Goal: Information Seeking & Learning: Stay updated

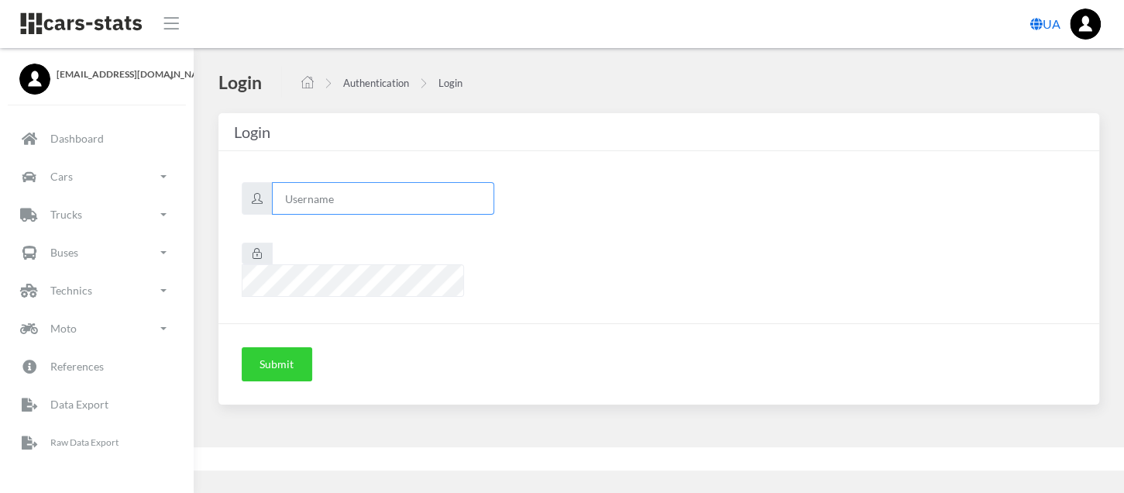
type input "renault"
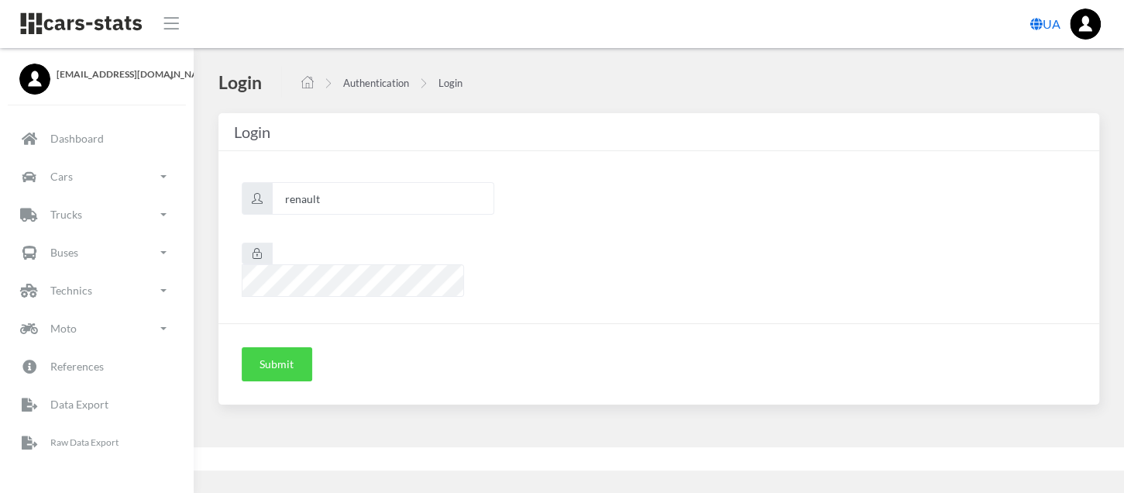
scroll to position [12, 12]
click at [267, 347] on button "Submit" at bounding box center [277, 364] width 70 height 34
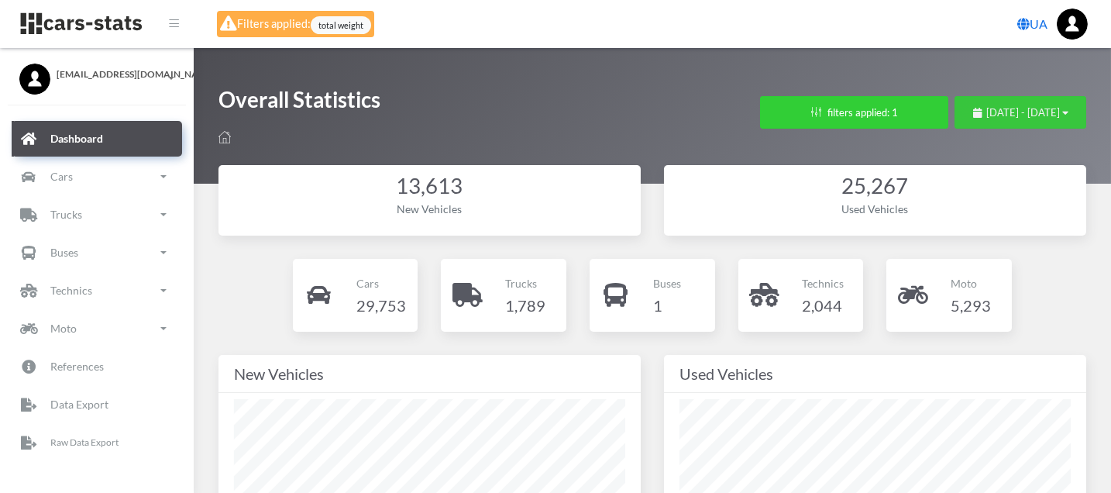
click at [986, 115] on span "August 23, 2025 - September 22, 2025" at bounding box center [1023, 112] width 74 height 12
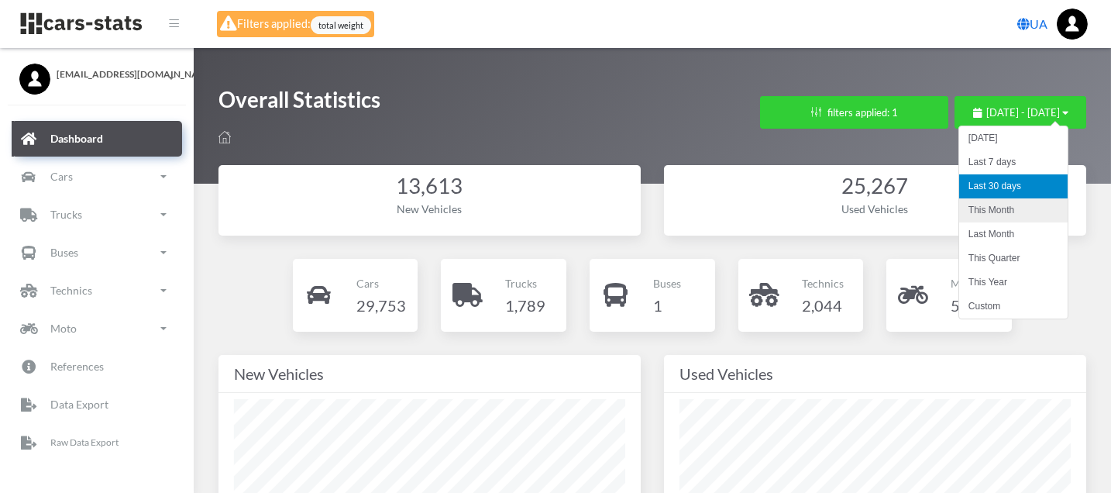
click at [996, 206] on li "This Month" at bounding box center [1013, 210] width 108 height 24
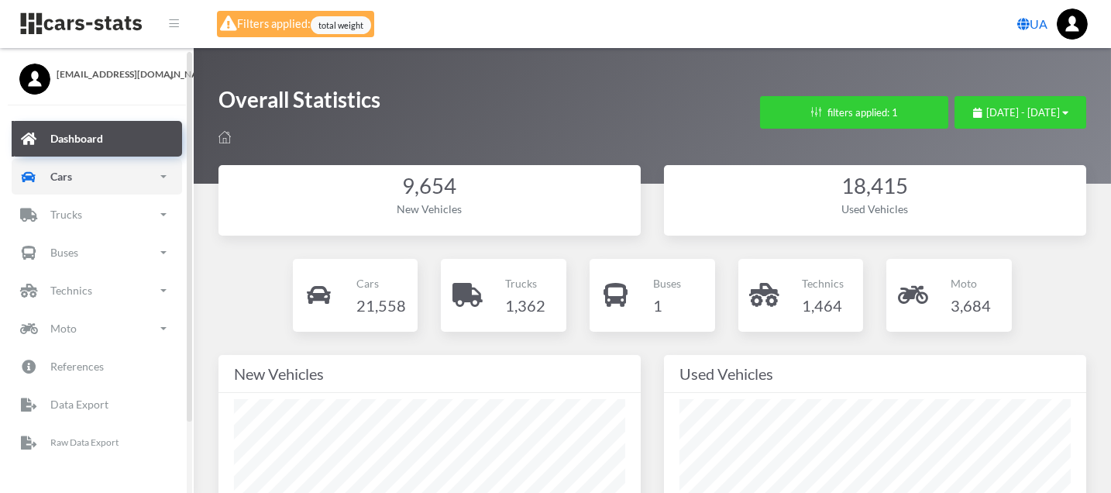
click at [61, 174] on p "Cars" at bounding box center [61, 176] width 22 height 19
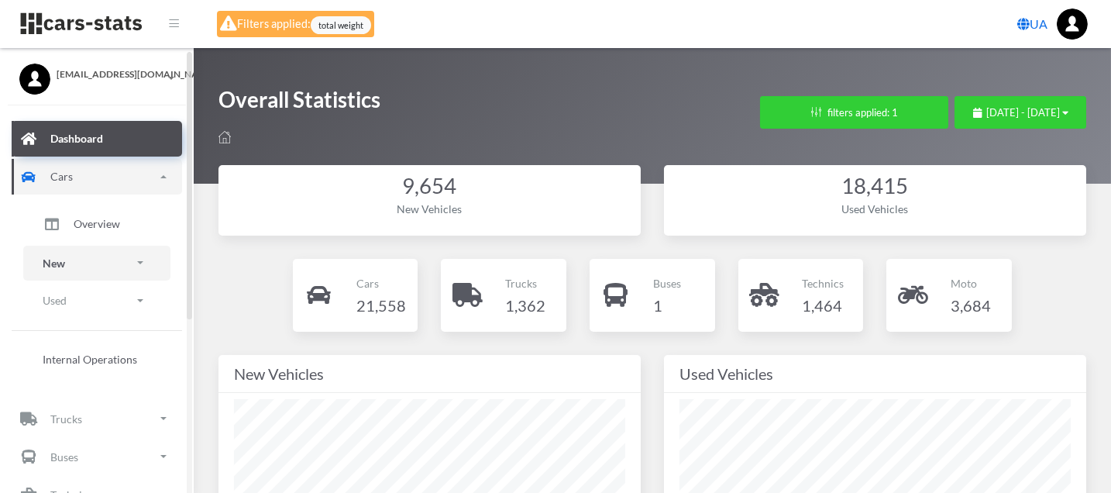
click at [88, 261] on link "New" at bounding box center [96, 263] width 147 height 35
click at [108, 304] on link "Brands" at bounding box center [97, 307] width 124 height 32
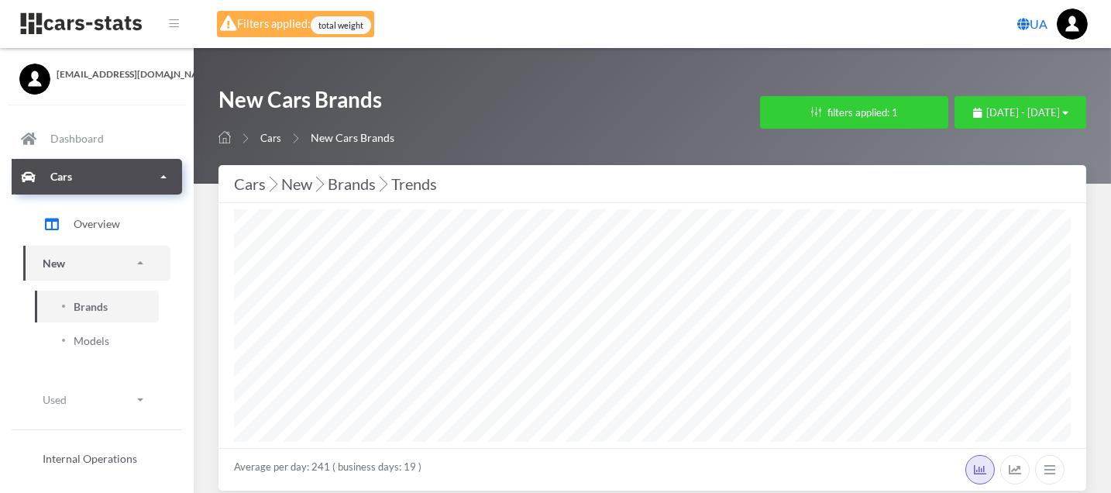
scroll to position [12, 12]
select select "25"
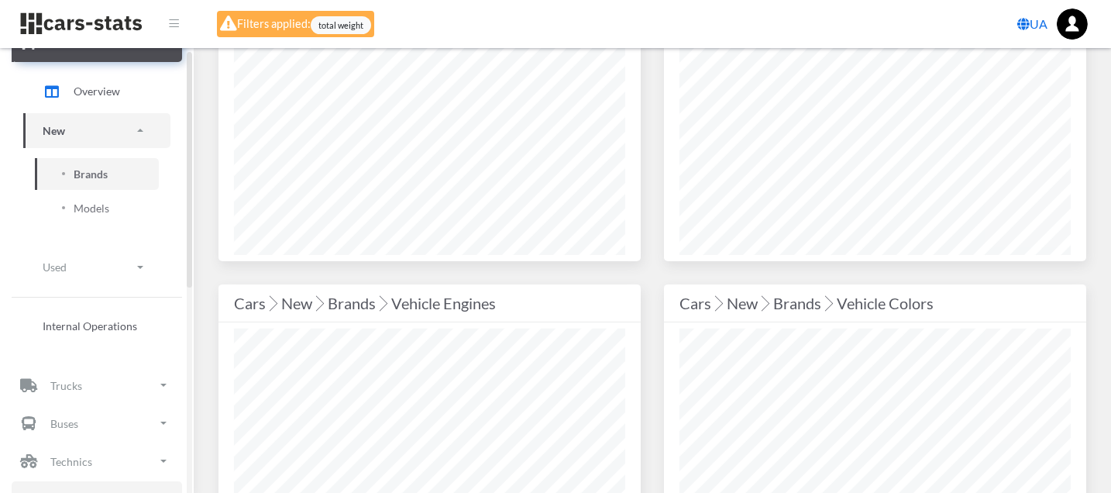
scroll to position [258, 0]
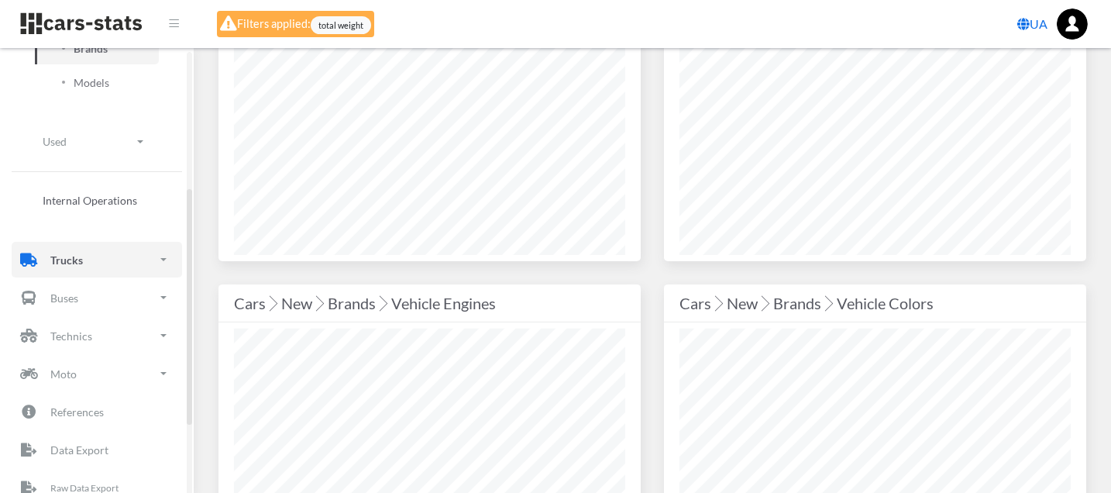
click at [103, 260] on link "Trucks" at bounding box center [97, 260] width 170 height 36
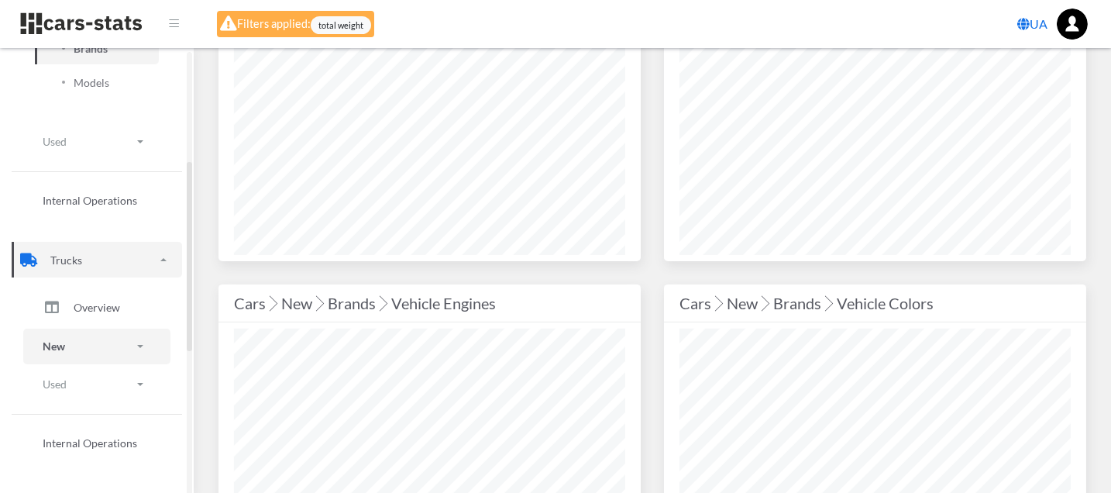
click at [101, 338] on link "New" at bounding box center [96, 345] width 147 height 35
click at [115, 391] on link "Brands" at bounding box center [97, 390] width 124 height 32
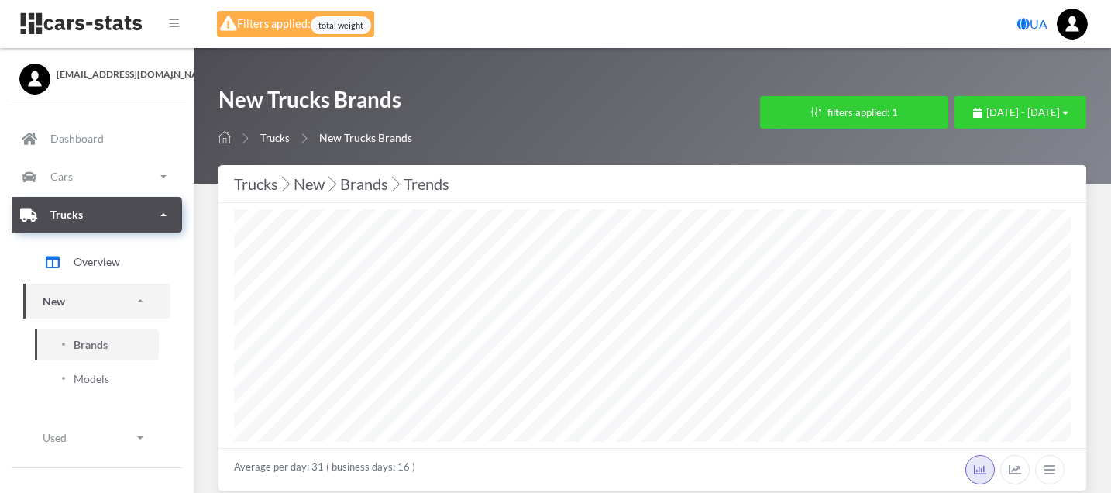
select select "25"
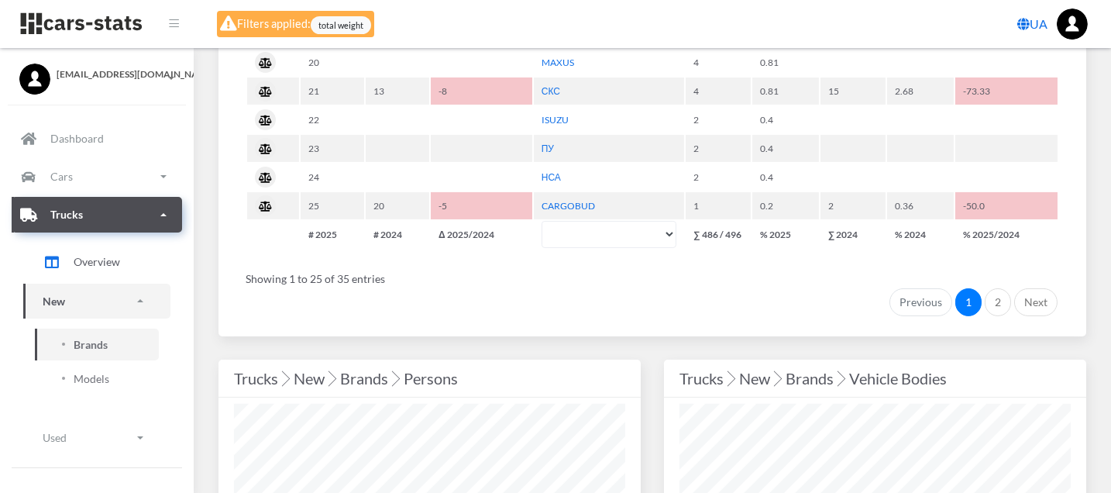
scroll to position [1377, 0]
